Goal: Find specific page/section: Find specific page/section

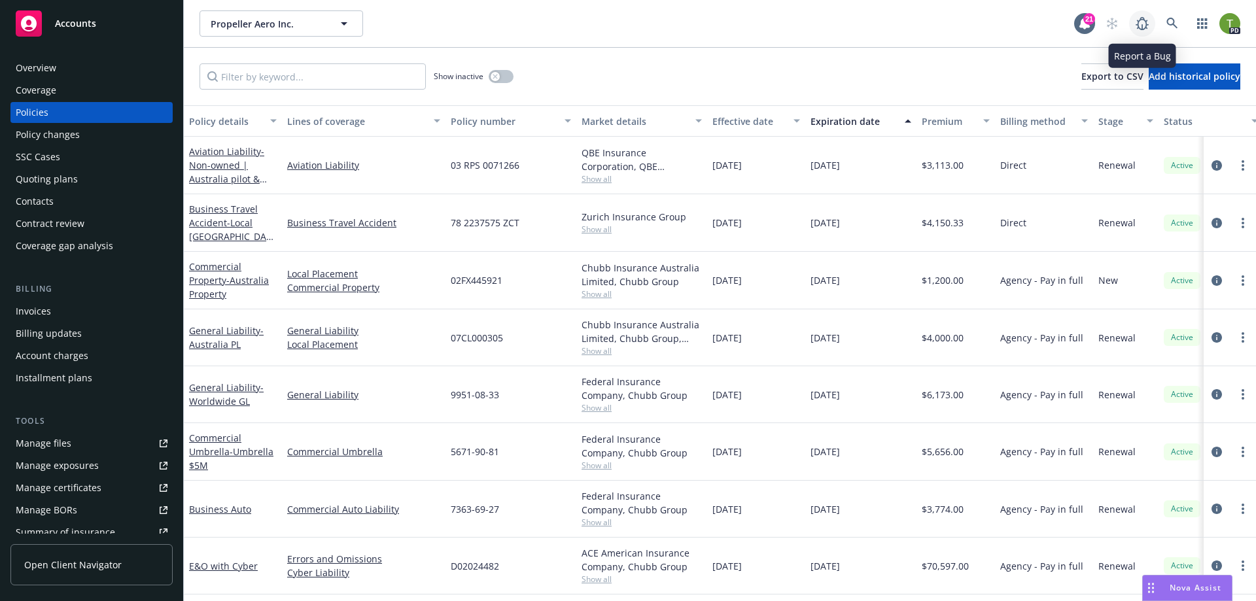
click at [1135, 20] on icon at bounding box center [1142, 24] width 16 height 16
click at [1172, 25] on icon at bounding box center [1171, 23] width 11 height 11
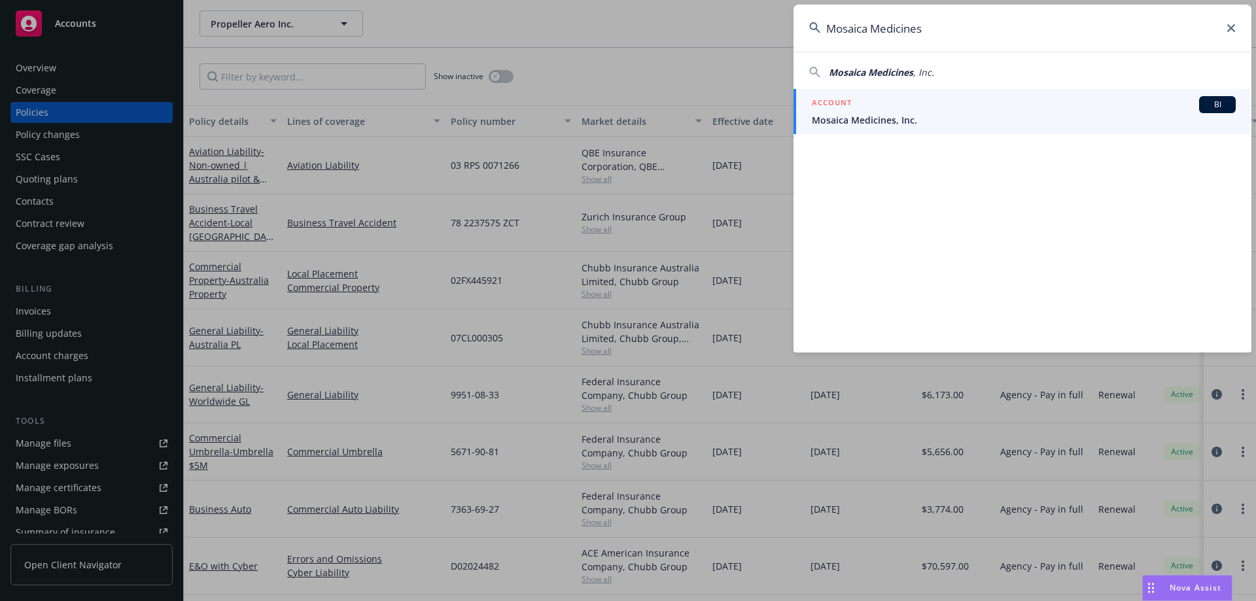
type input "Mosaica Medicines"
click at [880, 120] on span "Mosaica Medicines, Inc." at bounding box center [1024, 120] width 424 height 14
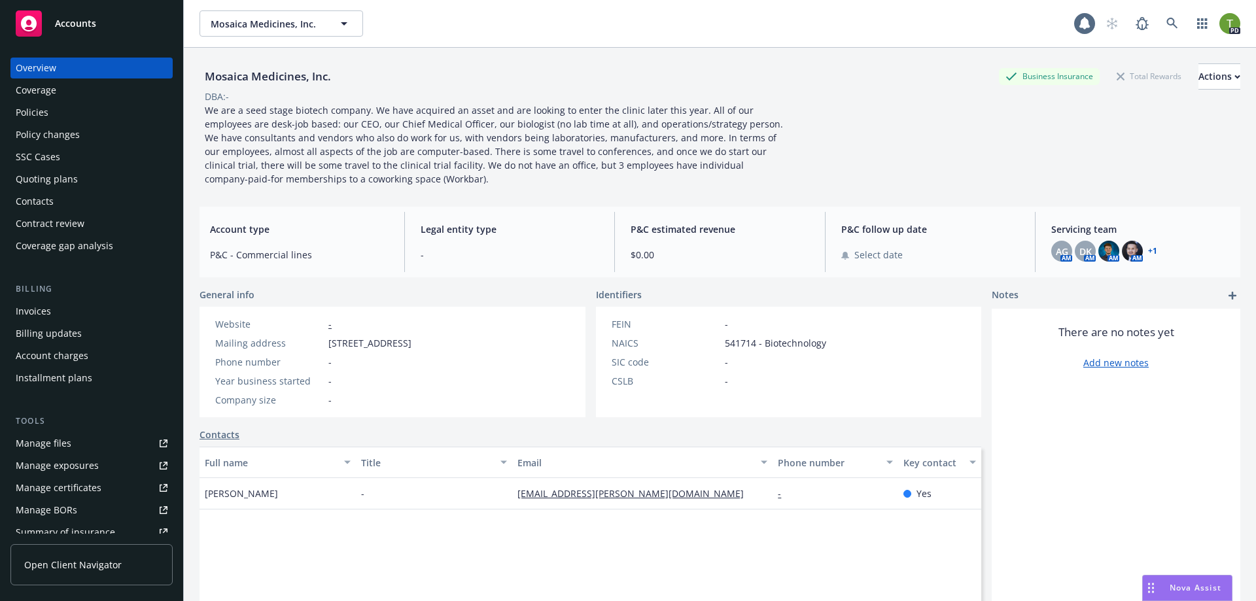
click at [27, 116] on div "Policies" at bounding box center [32, 112] width 33 height 21
